Goal: Find specific page/section: Find specific page/section

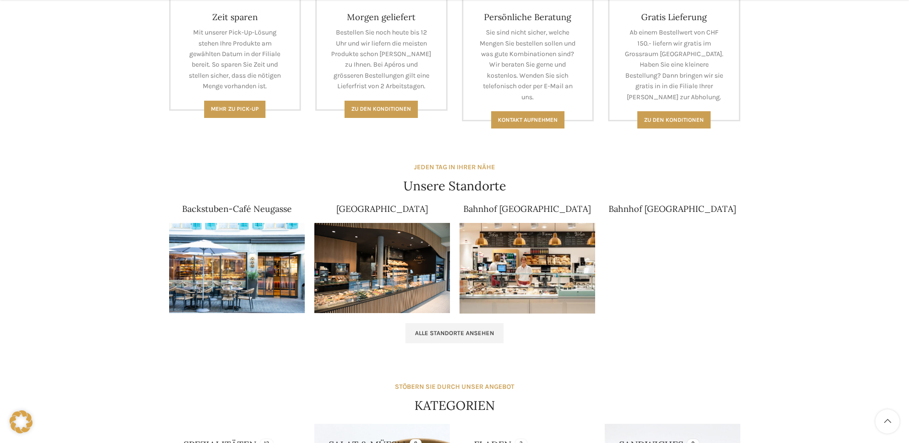
scroll to position [479, 0]
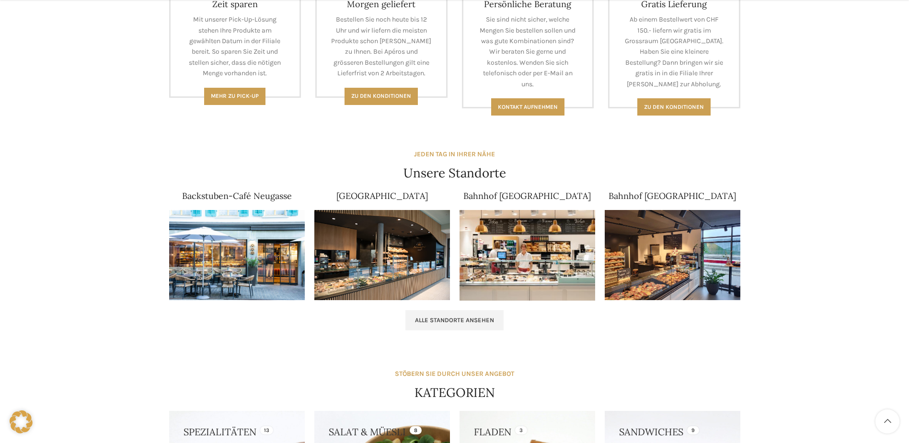
click at [234, 246] on img at bounding box center [237, 255] width 136 height 91
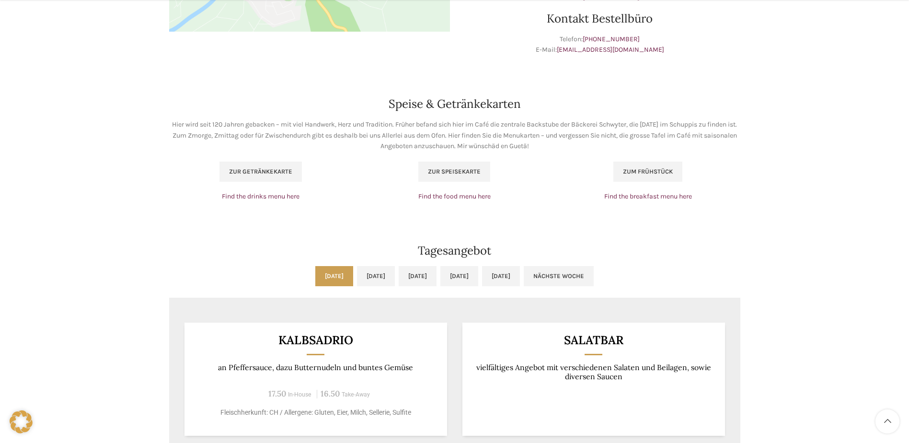
scroll to position [575, 0]
click at [435, 167] on span "Zur Speisekarte" at bounding box center [454, 171] width 53 height 8
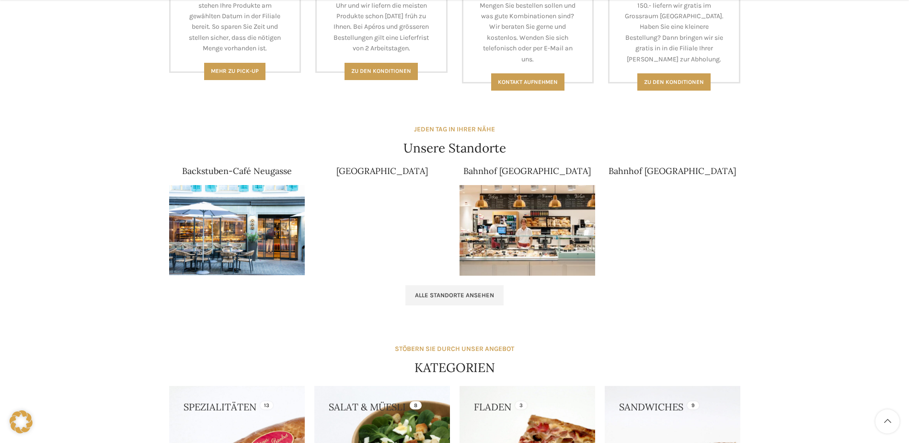
scroll to position [623, 0]
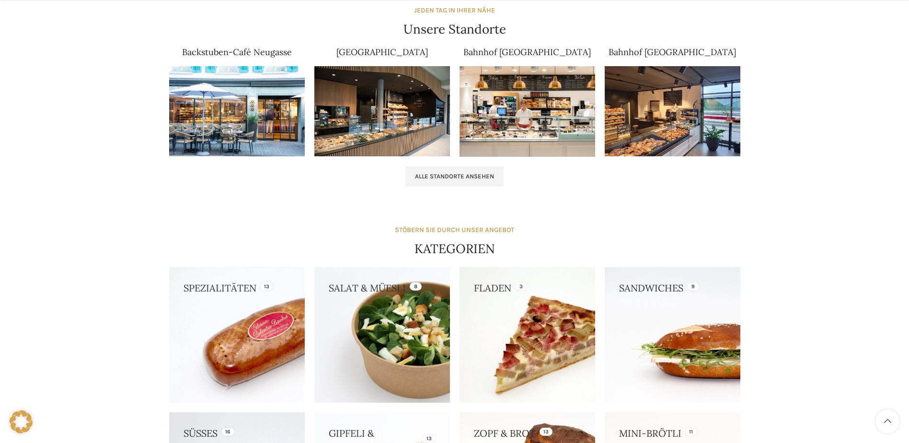
click at [233, 122] on img at bounding box center [237, 111] width 136 height 91
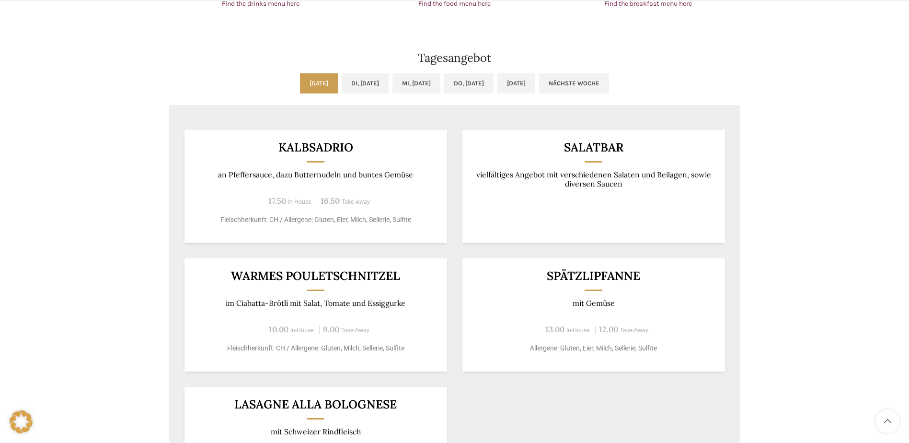
scroll to position [815, 0]
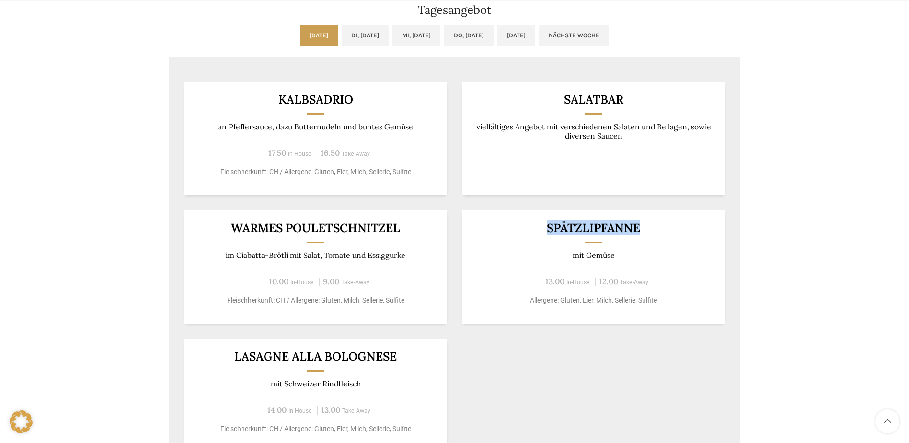
drag, startPoint x: 544, startPoint y: 226, endPoint x: 654, endPoint y: 231, distance: 110.9
click at [654, 231] on h3 "Spätzlipfanne" at bounding box center [593, 228] width 239 height 12
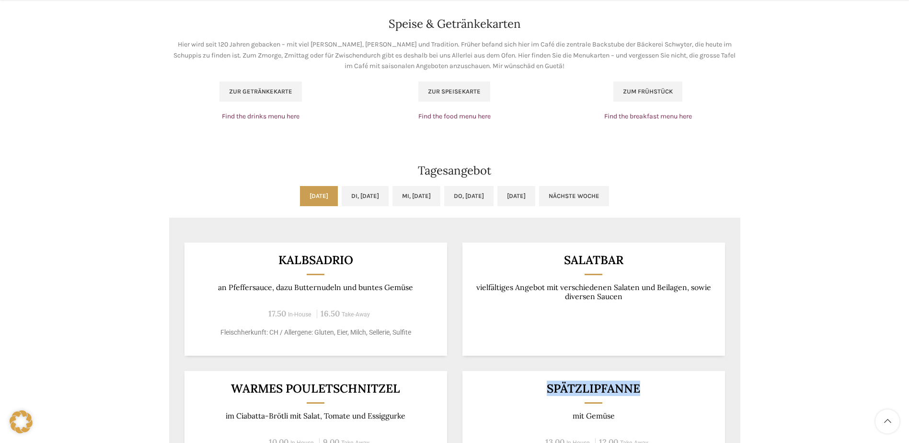
scroll to position [671, 0]
